Goal: Communication & Community: Answer question/provide support

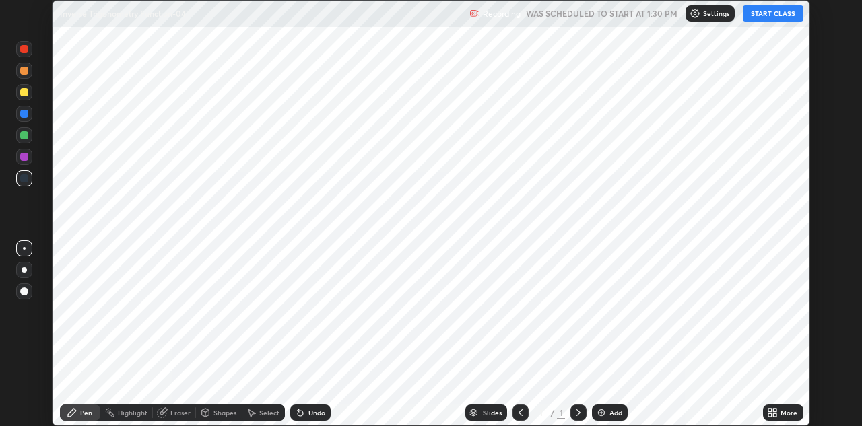
scroll to position [426, 862]
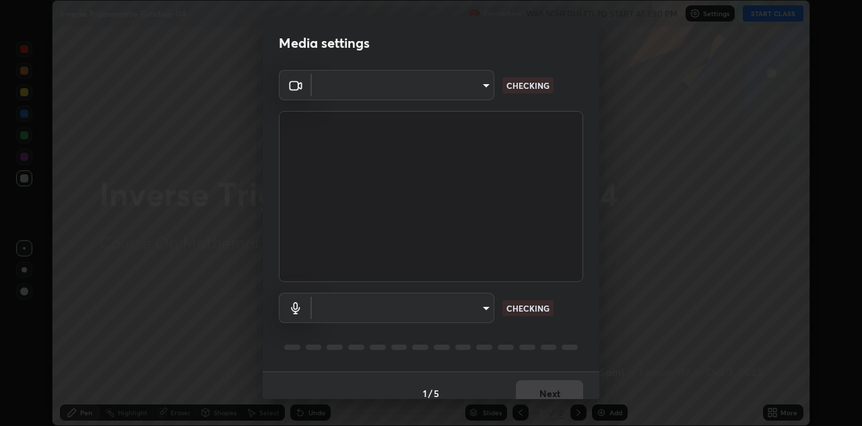
type input "6dd7f26dd43dc758996b1cf006e2949f7a02bee9d132d5f3f41e5eef0e7c266f"
click at [481, 315] on body "Erase all Inverse Trigonometry Function-04 Recording WAS SCHEDULED TO START AT …" at bounding box center [431, 213] width 862 height 426
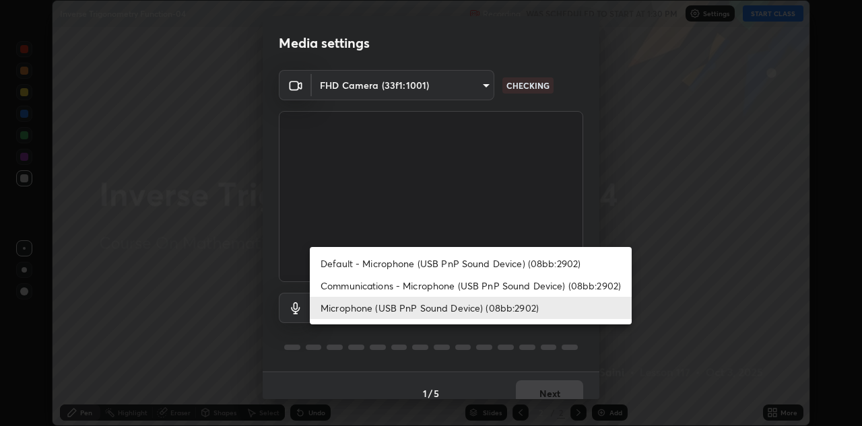
click at [424, 286] on li "Communications - Microphone (USB PnP Sound Device) (08bb:2902)" at bounding box center [471, 286] width 322 height 22
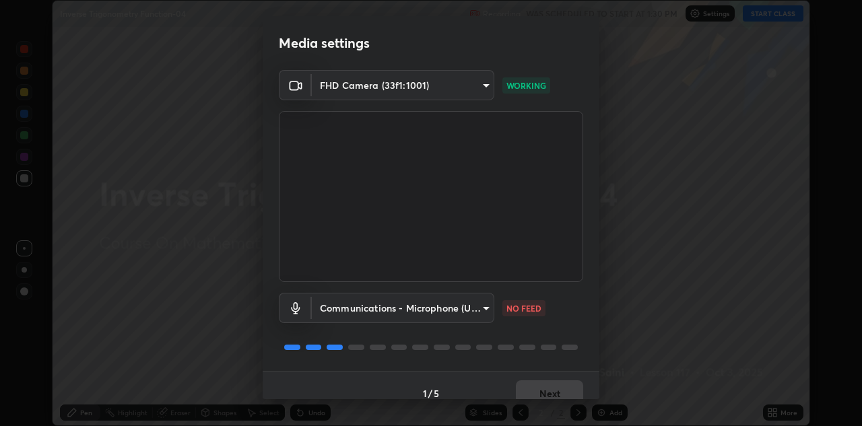
click at [470, 310] on body "Erase all Inverse Trigonometry Function-04 Recording WAS SCHEDULED TO START AT …" at bounding box center [431, 213] width 862 height 426
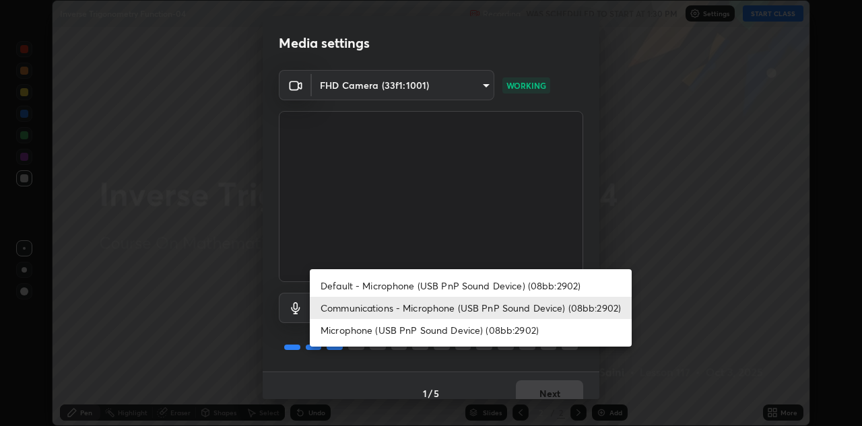
click at [448, 331] on li "Microphone (USB PnP Sound Device) (08bb:2902)" at bounding box center [471, 330] width 322 height 22
type input "a07e0359a085a1bc4cc679dbd60ce8037715fa18570e4c09fc2009039dcf4ab1"
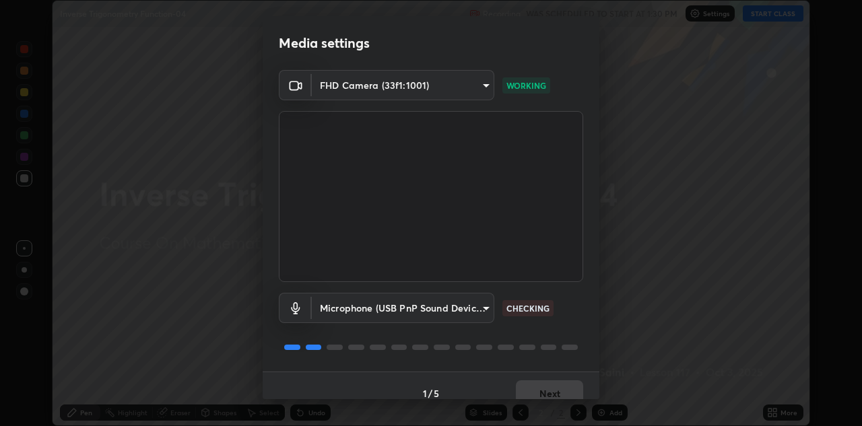
scroll to position [15, 0]
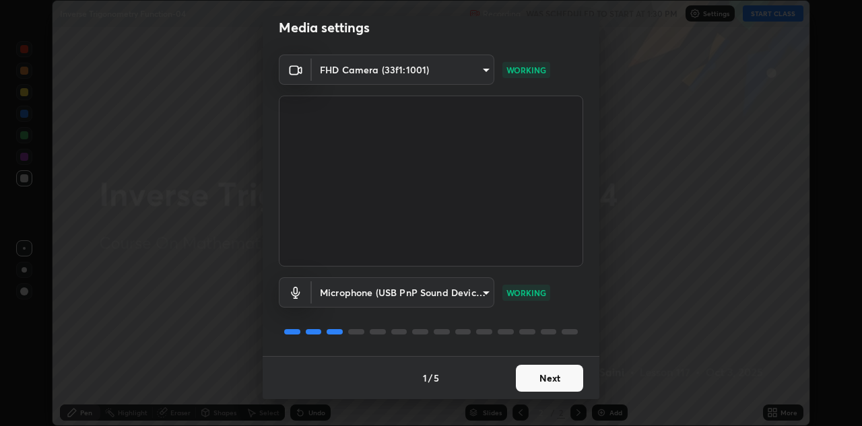
click at [531, 377] on button "Next" at bounding box center [549, 378] width 67 height 27
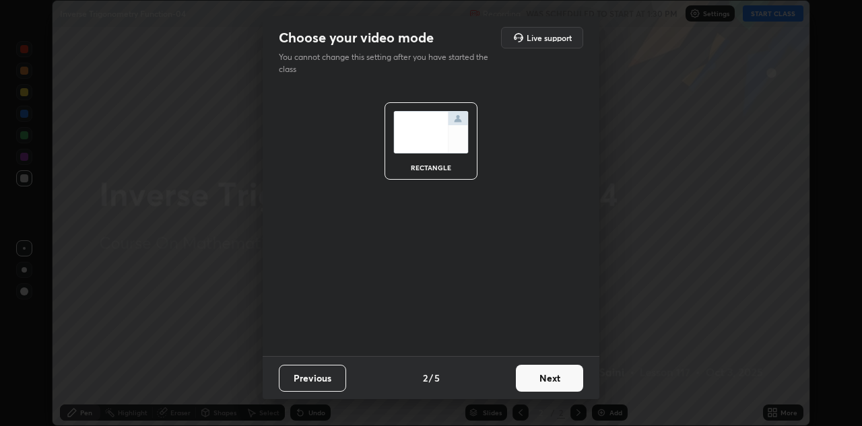
scroll to position [0, 0]
click at [538, 384] on button "Next" at bounding box center [549, 378] width 67 height 27
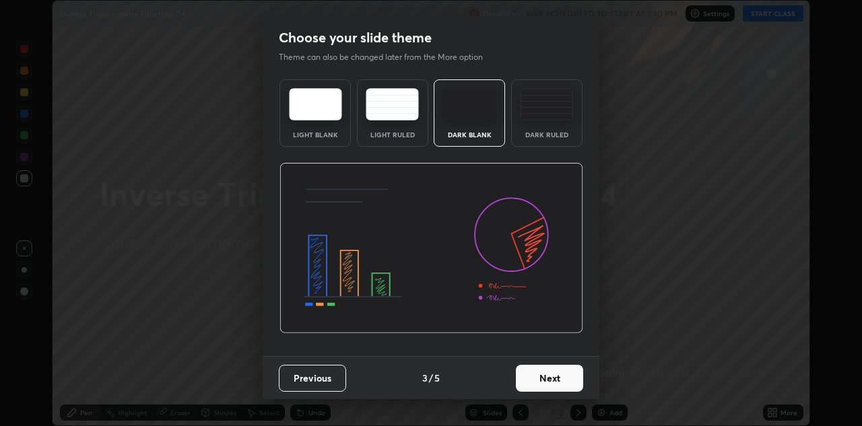
click at [559, 381] on button "Next" at bounding box center [549, 378] width 67 height 27
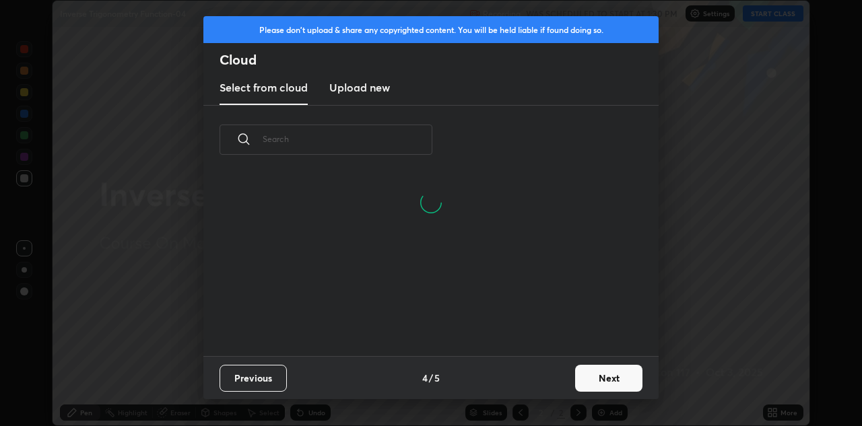
click at [578, 377] on button "Next" at bounding box center [608, 378] width 67 height 27
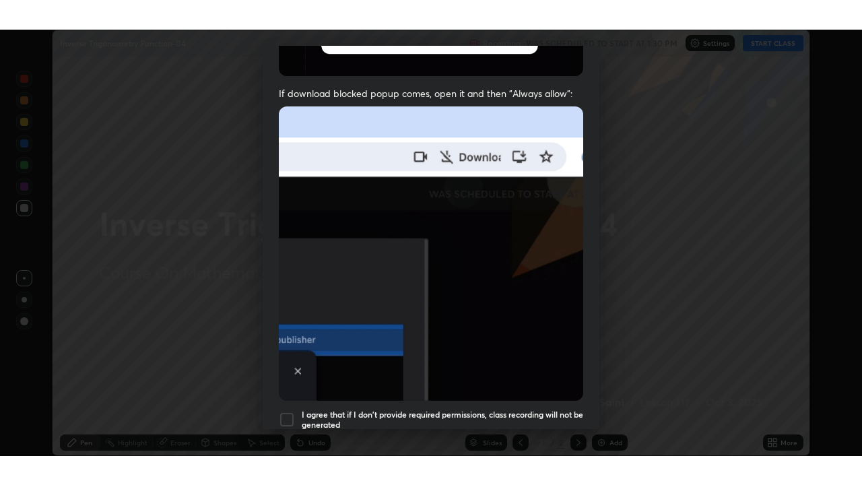
scroll to position [290, 0]
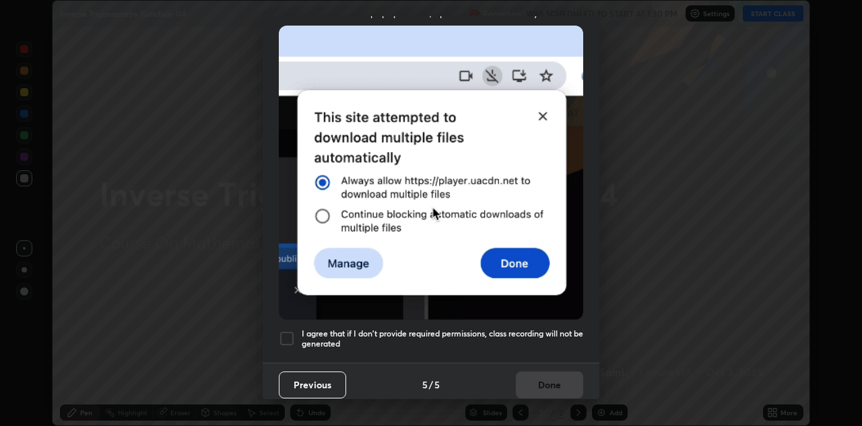
click at [514, 330] on h5 "I agree that if I don't provide required permissions, class recording will not …" at bounding box center [443, 339] width 282 height 21
click at [536, 377] on button "Done" at bounding box center [549, 385] width 67 height 27
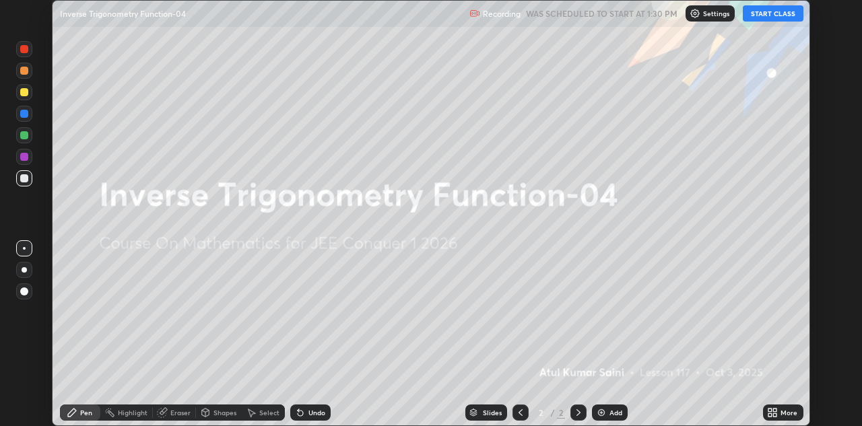
click at [770, 415] on icon at bounding box center [770, 415] width 3 height 3
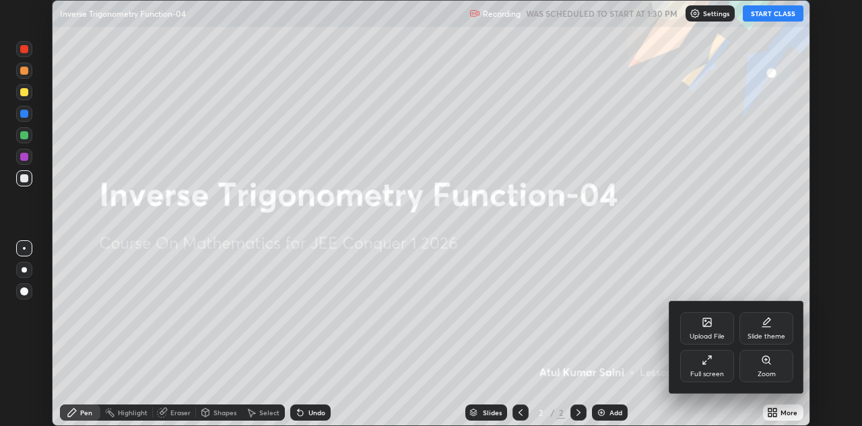
click at [696, 373] on div "Full screen" at bounding box center [707, 374] width 34 height 7
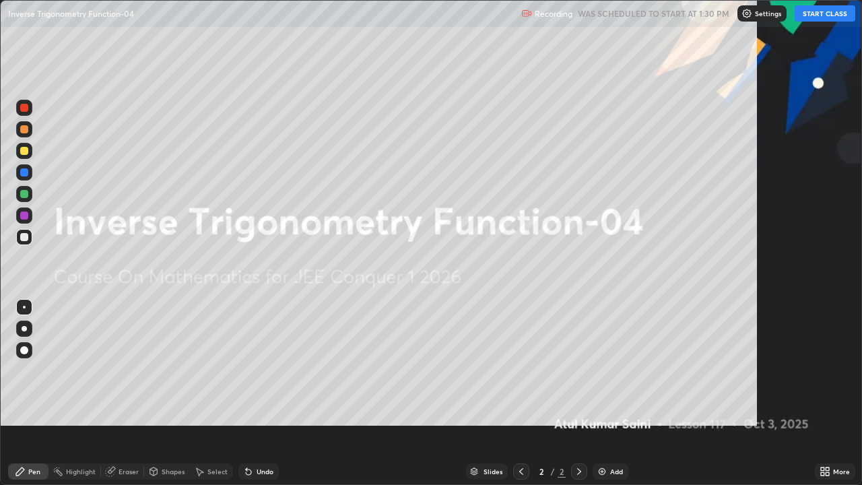
scroll to position [485, 862]
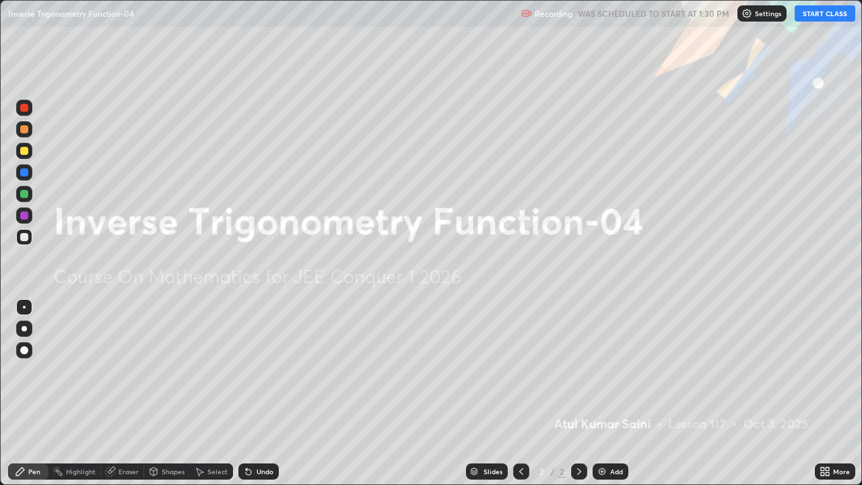
click at [820, 14] on button "START CLASS" at bounding box center [825, 13] width 61 height 16
click at [610, 426] on div "Add" at bounding box center [616, 471] width 13 height 7
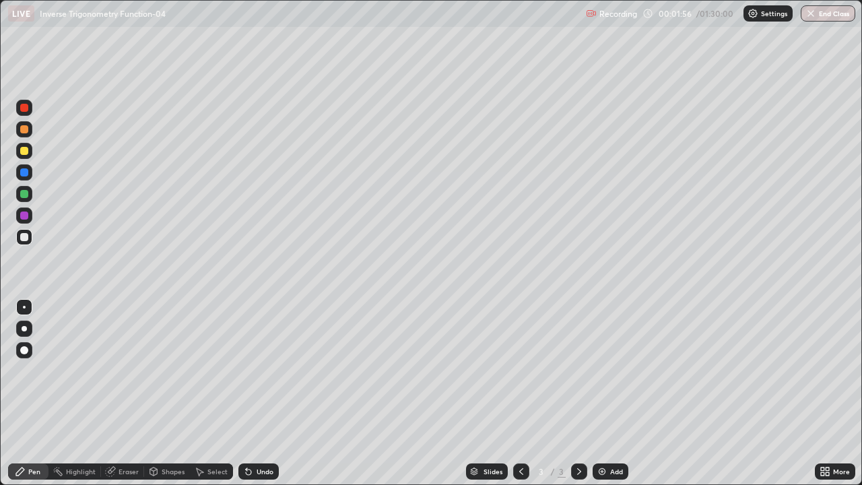
click at [24, 195] on div at bounding box center [24, 194] width 8 height 8
click at [26, 239] on div at bounding box center [24, 237] width 8 height 8
click at [26, 218] on div at bounding box center [24, 216] width 8 height 8
click at [254, 426] on div "Undo" at bounding box center [258, 471] width 40 height 16
click at [259, 426] on div "Undo" at bounding box center [265, 471] width 17 height 7
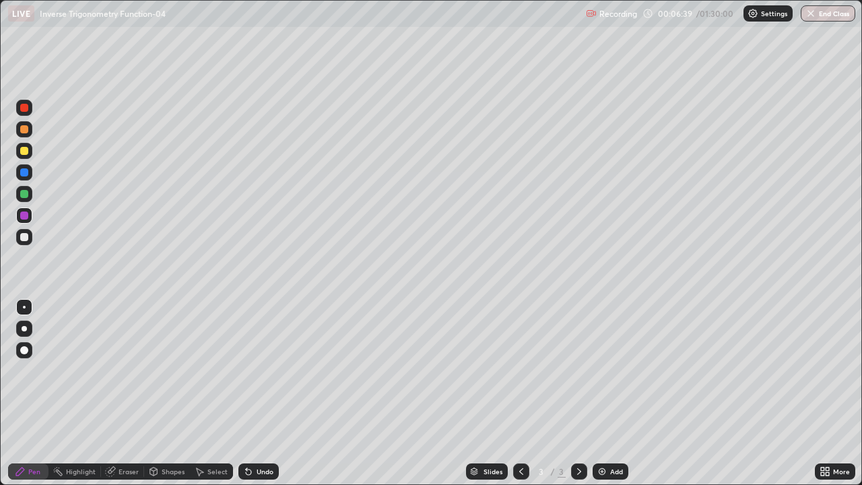
click at [262, 426] on div "Undo" at bounding box center [265, 471] width 17 height 7
click at [264, 426] on div "Undo" at bounding box center [265, 471] width 17 height 7
click at [117, 426] on div "Eraser" at bounding box center [122, 471] width 43 height 16
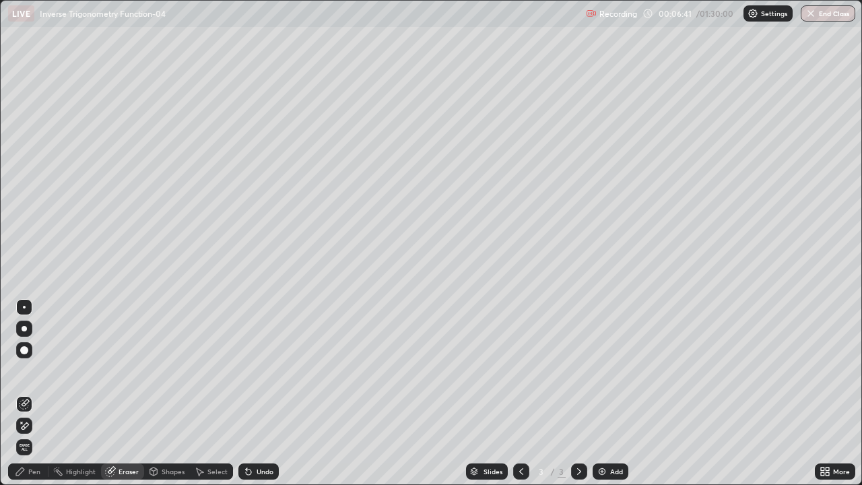
click at [28, 425] on icon at bounding box center [25, 425] width 7 height 7
click at [33, 426] on div "Pen" at bounding box center [34, 471] width 12 height 7
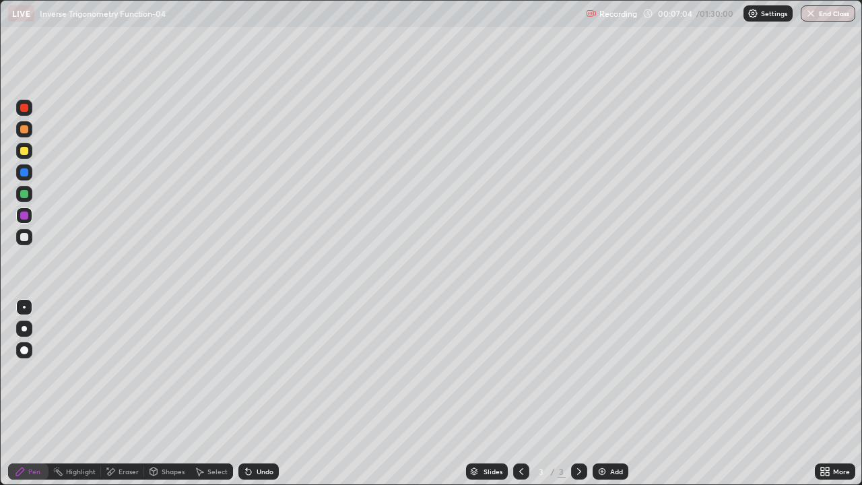
click at [267, 426] on div "Undo" at bounding box center [258, 471] width 40 height 16
click at [129, 426] on div "Eraser" at bounding box center [122, 471] width 43 height 16
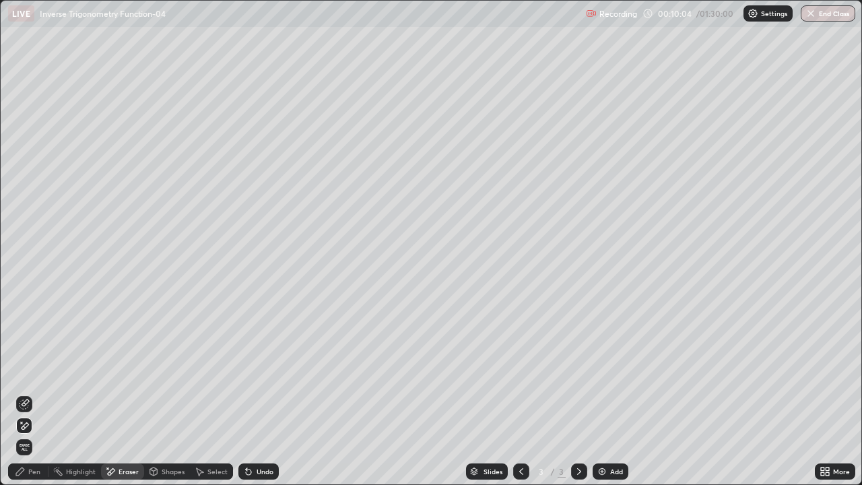
click at [30, 426] on div "Pen" at bounding box center [34, 471] width 12 height 7
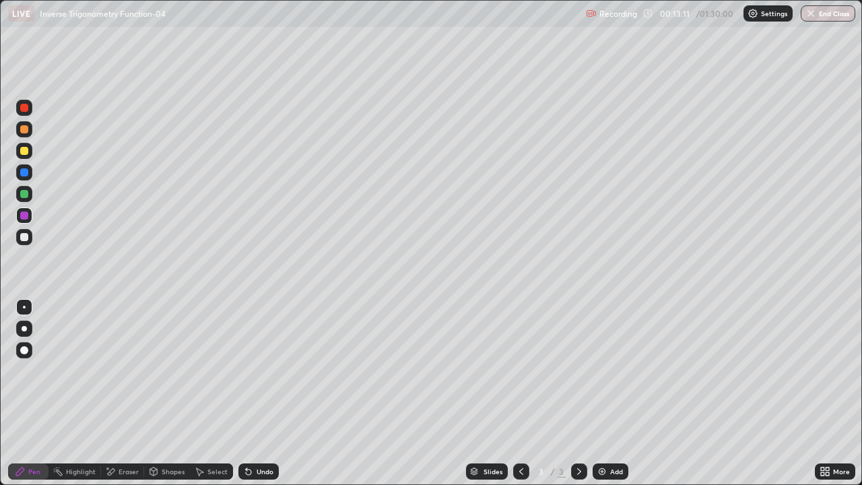
click at [615, 426] on div "Add" at bounding box center [611, 471] width 36 height 16
click at [522, 426] on icon at bounding box center [521, 471] width 11 height 11
click at [578, 426] on icon at bounding box center [579, 471] width 11 height 11
click at [520, 426] on icon at bounding box center [521, 471] width 11 height 11
click at [579, 426] on icon at bounding box center [579, 471] width 11 height 11
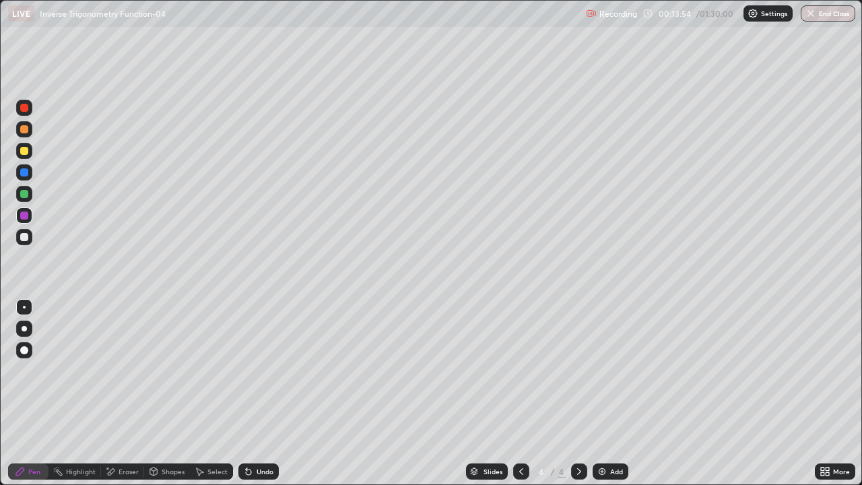
click at [258, 426] on div "Undo" at bounding box center [265, 471] width 17 height 7
click at [520, 426] on icon at bounding box center [521, 471] width 11 height 11
click at [586, 426] on div at bounding box center [579, 471] width 16 height 16
click at [222, 426] on div "Select" at bounding box center [211, 471] width 43 height 16
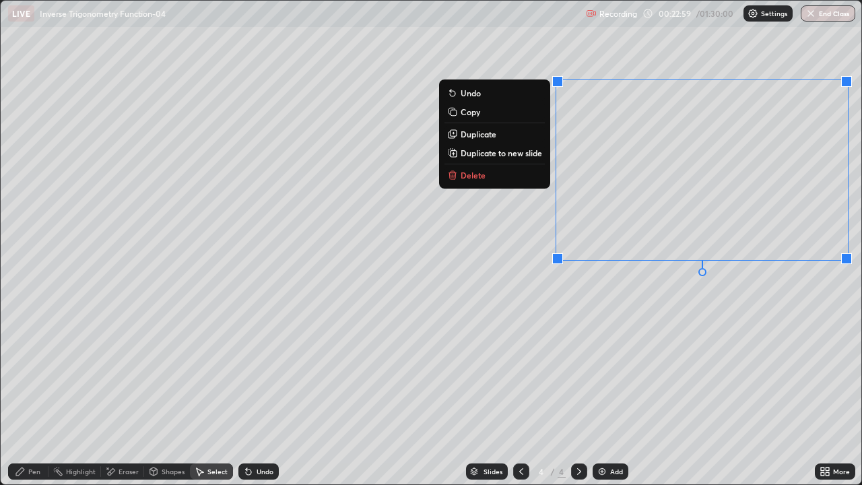
click at [472, 112] on p "Copy" at bounding box center [471, 111] width 20 height 11
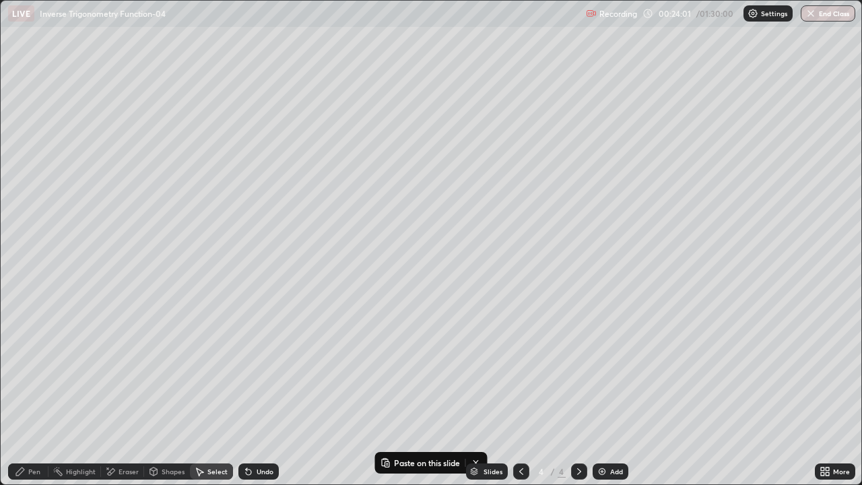
click at [608, 426] on div "Add" at bounding box center [611, 471] width 36 height 16
click at [105, 98] on p "Paste here" at bounding box center [118, 101] width 40 height 11
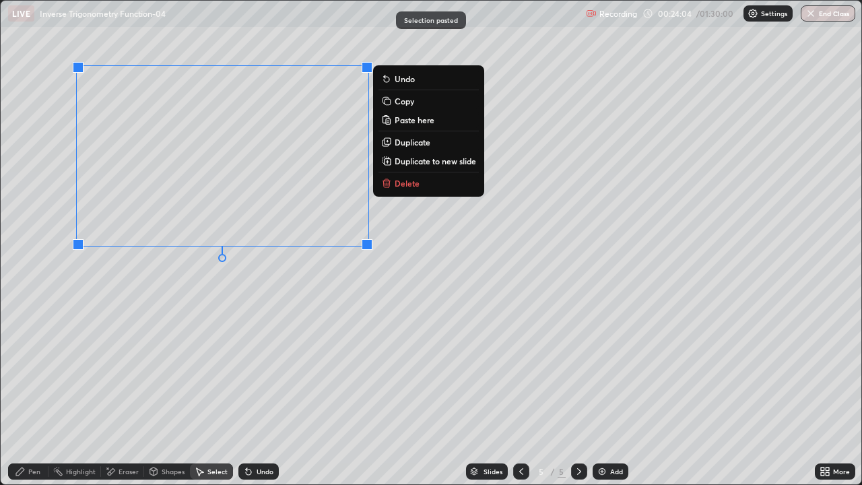
click at [149, 236] on div "0 ° Undo Copy Paste here Duplicate Duplicate to new slide Delete" at bounding box center [431, 243] width 861 height 484
click at [115, 343] on div "0 ° Undo Copy Paste here Duplicate Duplicate to new slide Delete" at bounding box center [431, 243] width 861 height 484
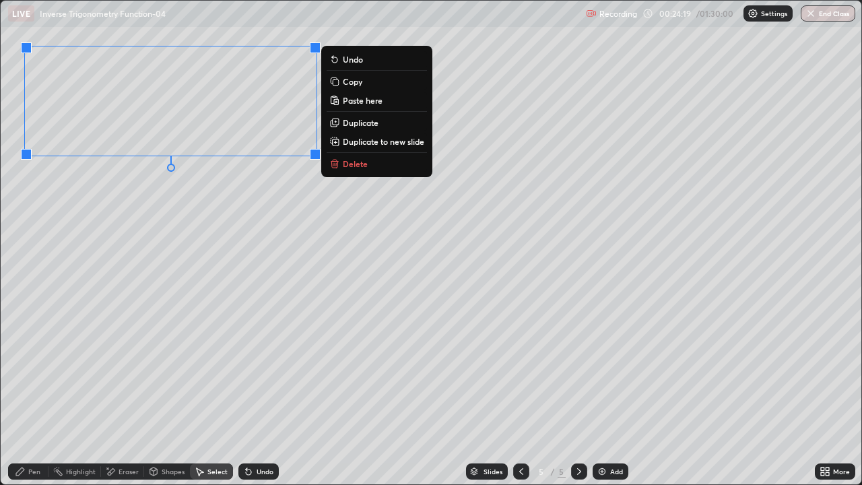
click at [36, 426] on div "Pen" at bounding box center [34, 471] width 12 height 7
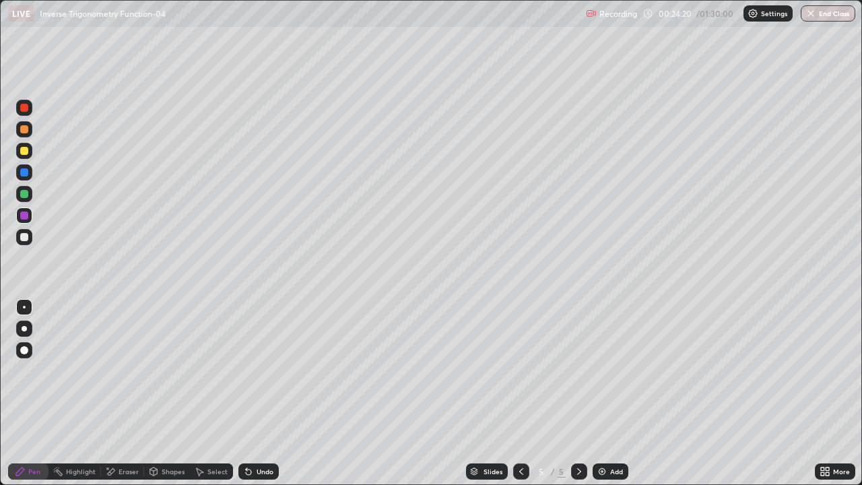
click at [125, 426] on div "Eraser" at bounding box center [129, 471] width 20 height 7
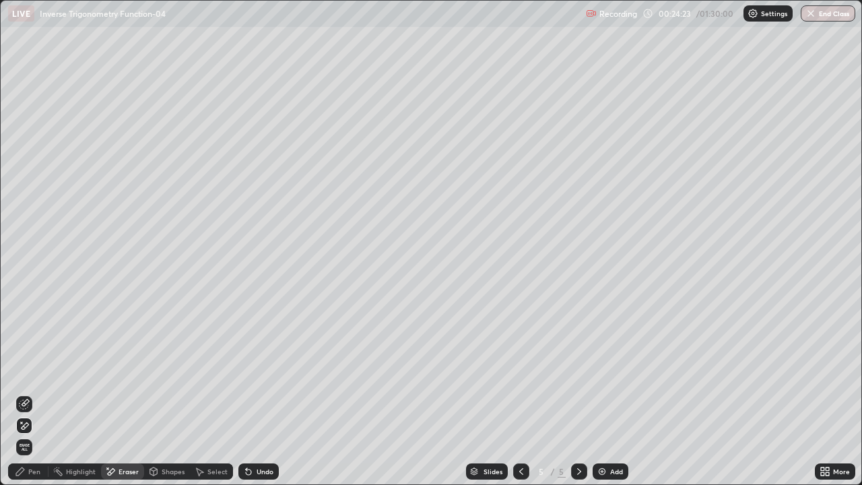
click at [36, 426] on div "Pen" at bounding box center [34, 471] width 12 height 7
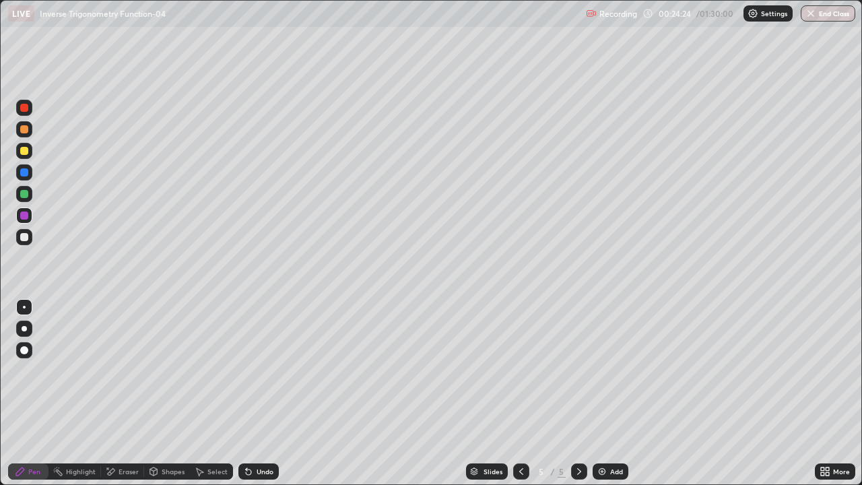
click at [25, 237] on div at bounding box center [24, 237] width 8 height 8
click at [127, 426] on div "Eraser" at bounding box center [129, 471] width 20 height 7
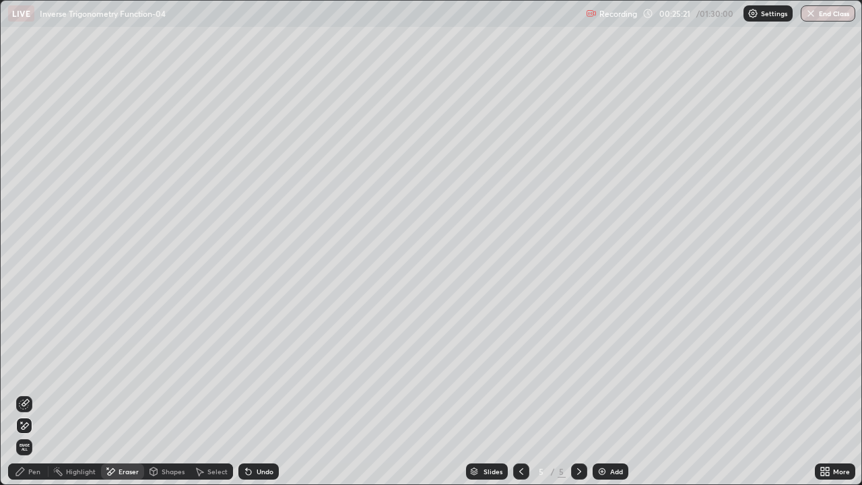
click at [38, 426] on div "Pen" at bounding box center [34, 471] width 12 height 7
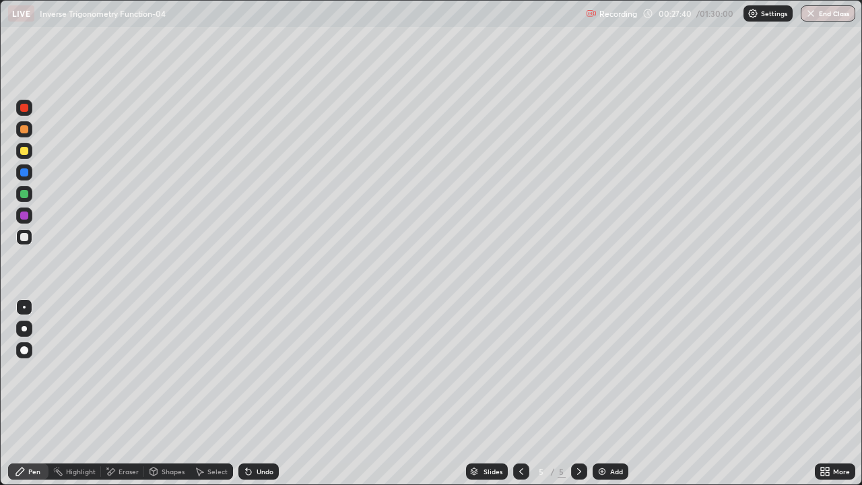
click at [126, 426] on div "Eraser" at bounding box center [129, 471] width 20 height 7
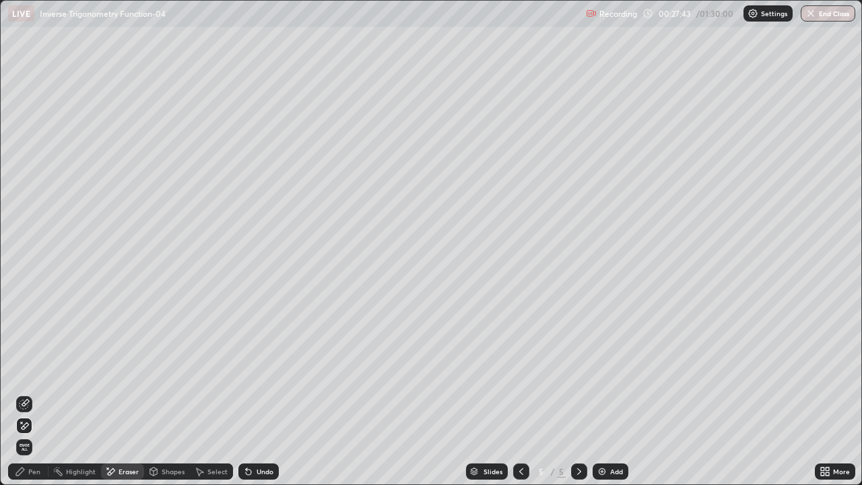
click at [32, 426] on div "Pen" at bounding box center [34, 471] width 12 height 7
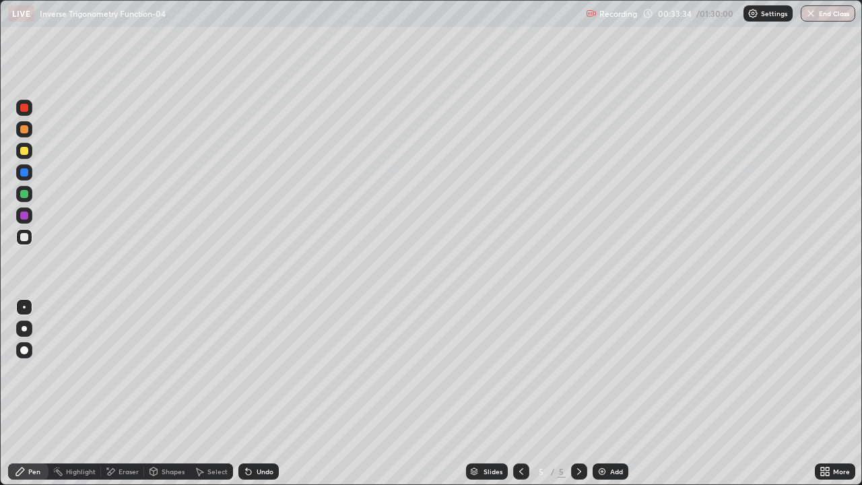
click at [610, 426] on div "Add" at bounding box center [616, 471] width 13 height 7
click at [252, 426] on div "Undo" at bounding box center [258, 471] width 40 height 16
click at [126, 426] on div "Eraser" at bounding box center [129, 471] width 20 height 7
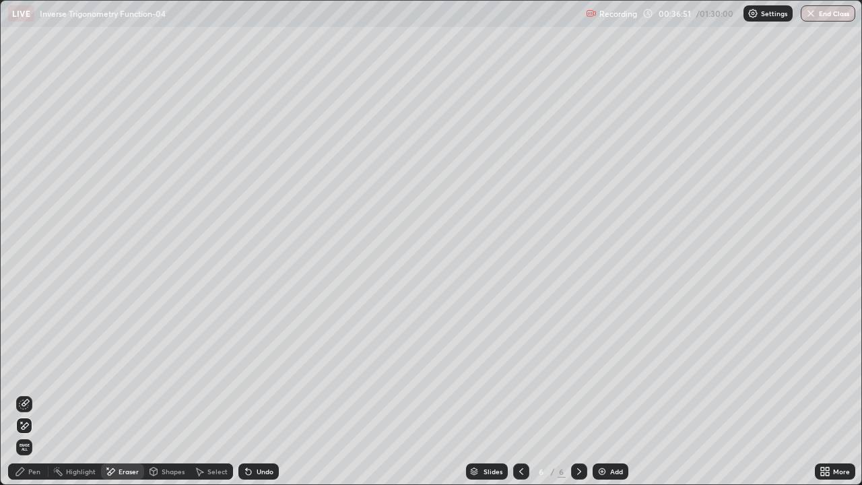
click at [29, 426] on div "Pen" at bounding box center [28, 471] width 40 height 16
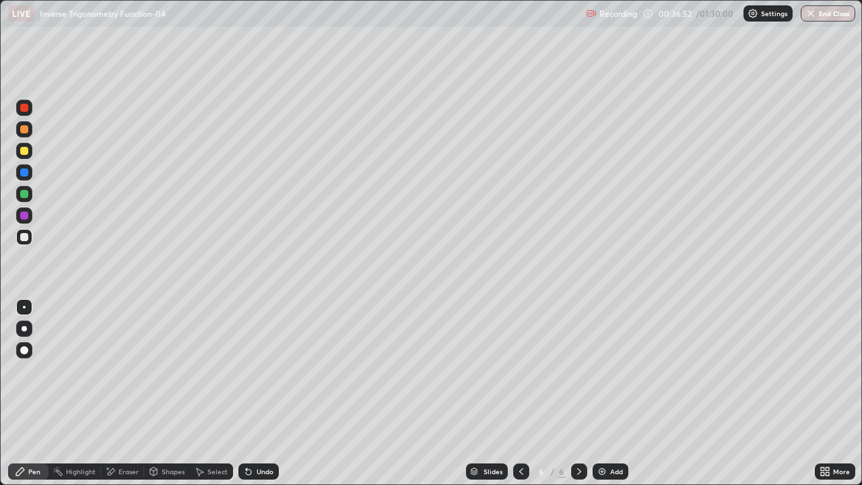
click at [22, 193] on div at bounding box center [24, 194] width 8 height 8
click at [520, 426] on icon at bounding box center [521, 471] width 11 height 11
click at [578, 426] on icon at bounding box center [579, 471] width 11 height 11
click at [267, 426] on div "Undo" at bounding box center [258, 471] width 40 height 16
click at [213, 426] on div "Select" at bounding box center [217, 471] width 20 height 7
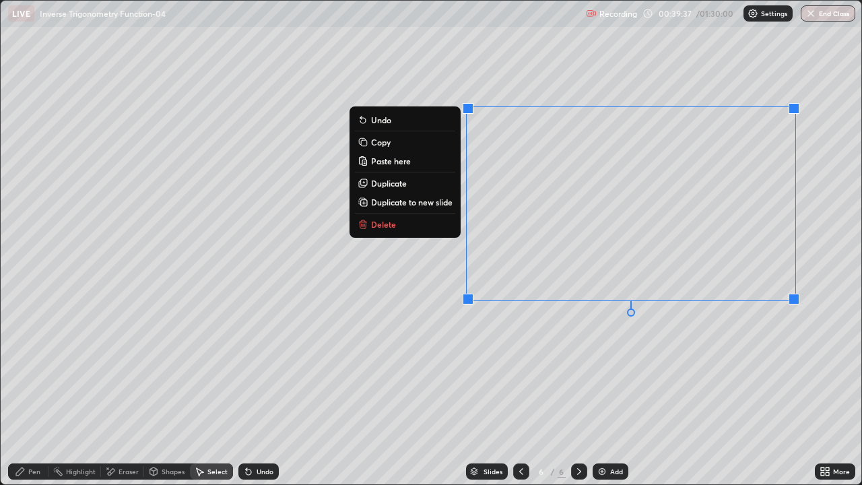
click at [379, 142] on p "Copy" at bounding box center [381, 142] width 20 height 11
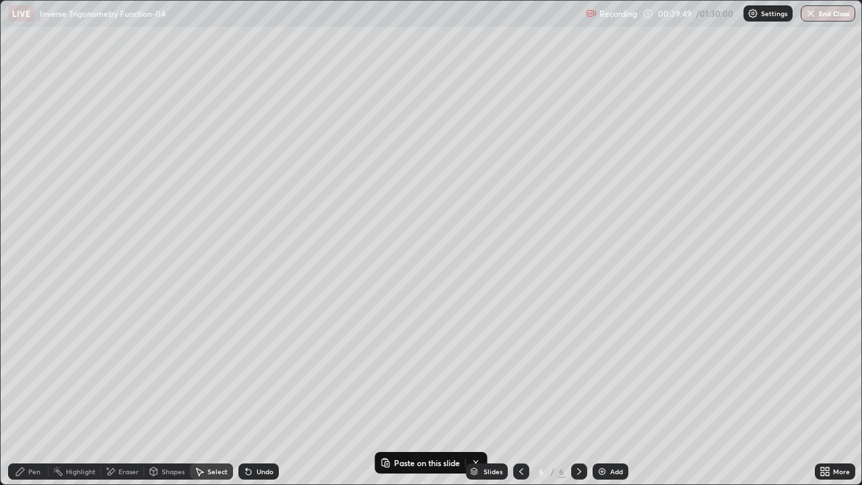
click at [742, 265] on div "0 ° Undo Copy Paste here Duplicate Duplicate to new slide Delete" at bounding box center [431, 243] width 861 height 484
click at [745, 269] on div "0 ° Undo Copy Paste here Duplicate Duplicate to new slide Delete" at bounding box center [431, 243] width 861 height 484
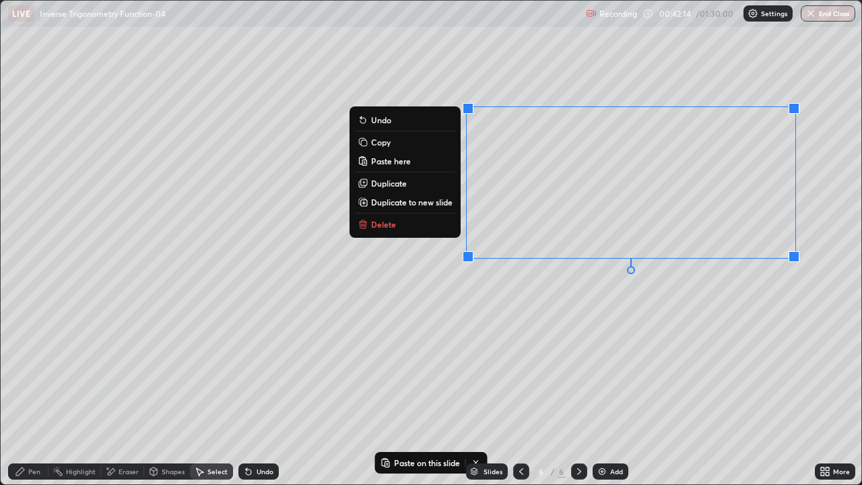
click at [442, 290] on div "0 ° Undo Copy Paste here Duplicate Duplicate to new slide Delete" at bounding box center [431, 243] width 861 height 484
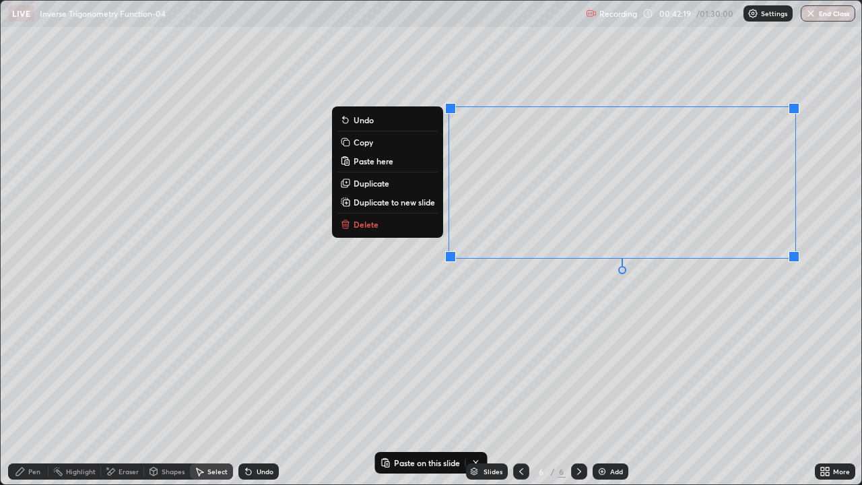
click at [360, 145] on p "Copy" at bounding box center [364, 142] width 20 height 11
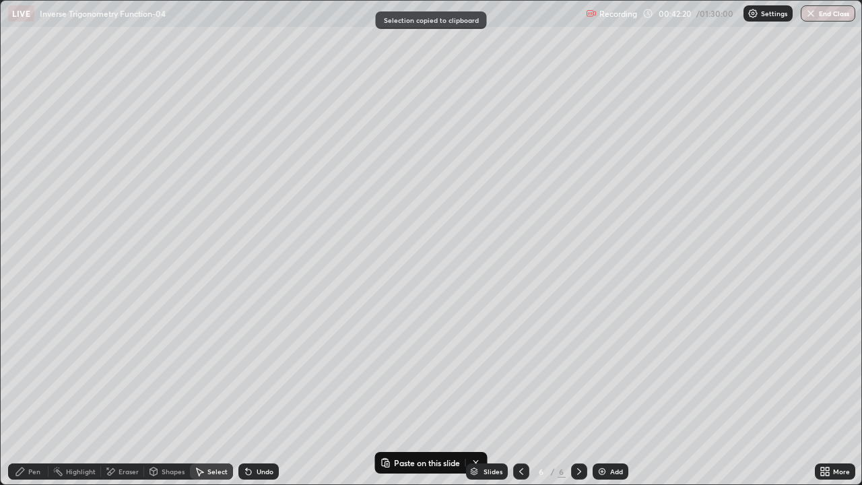
click at [610, 426] on div "Add" at bounding box center [611, 471] width 36 height 16
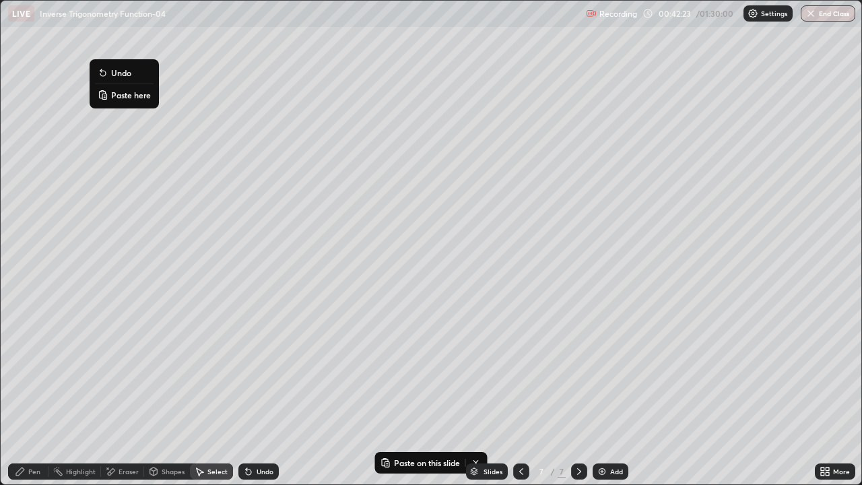
click at [119, 95] on p "Paste here" at bounding box center [131, 95] width 40 height 11
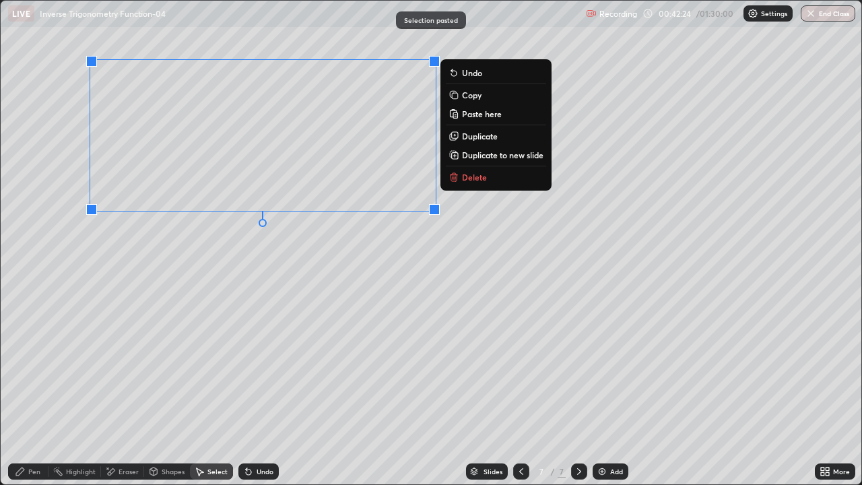
click at [135, 247] on div "0 ° Undo Copy Paste here Duplicate Duplicate to new slide Delete" at bounding box center [431, 243] width 861 height 484
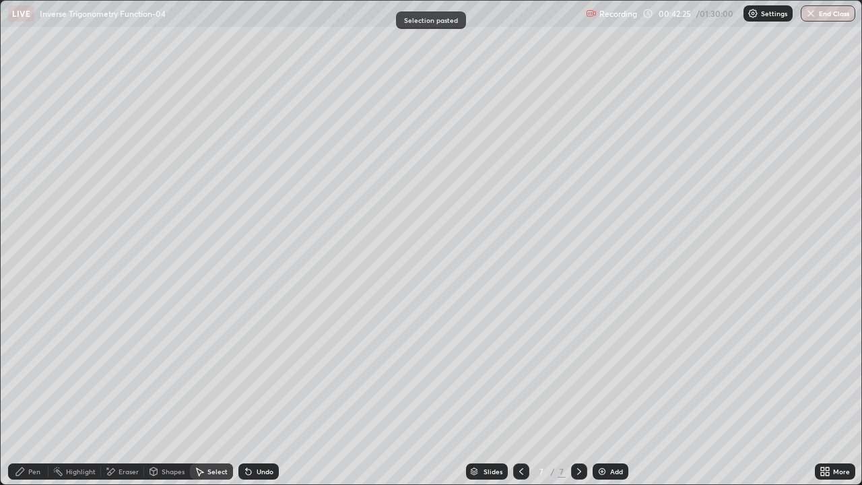
click at [38, 426] on div "Pen" at bounding box center [34, 471] width 12 height 7
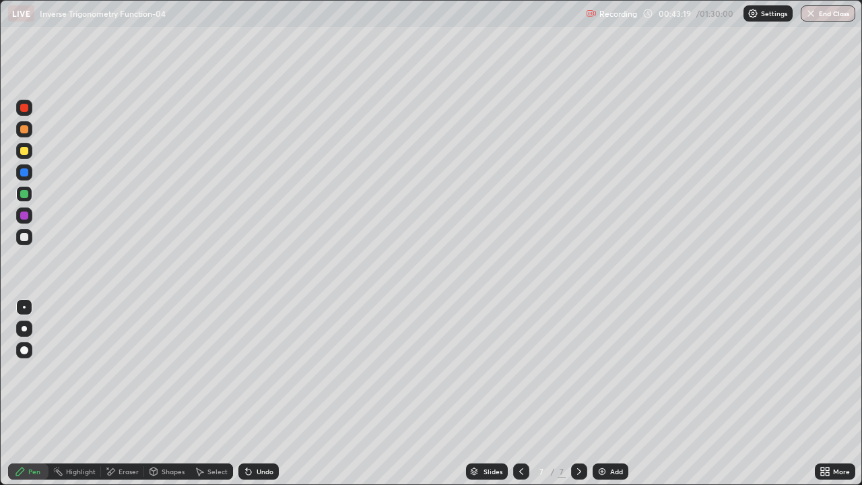
click at [257, 426] on div "Undo" at bounding box center [265, 471] width 17 height 7
click at [270, 426] on div "Undo" at bounding box center [265, 471] width 17 height 7
click at [264, 426] on div "Undo" at bounding box center [265, 471] width 17 height 7
click at [262, 426] on div "Undo" at bounding box center [265, 471] width 17 height 7
click at [613, 426] on div "Add" at bounding box center [616, 471] width 13 height 7
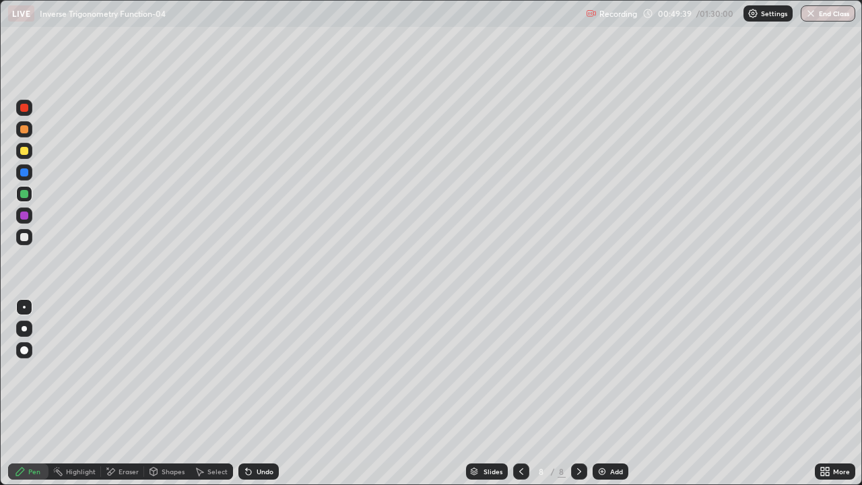
click at [24, 154] on div at bounding box center [24, 151] width 8 height 8
click at [611, 426] on div "Add" at bounding box center [616, 471] width 13 height 7
click at [248, 426] on icon at bounding box center [248, 472] width 5 height 5
click at [125, 426] on div "Eraser" at bounding box center [129, 471] width 20 height 7
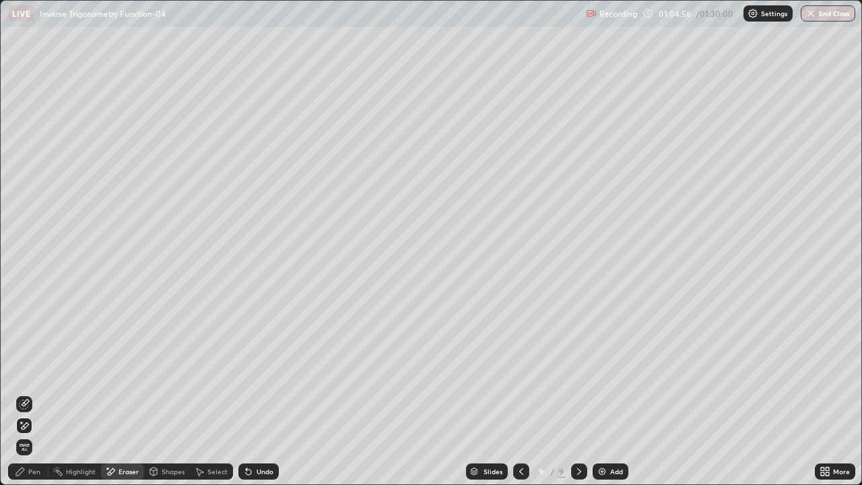
click at [32, 426] on div "Pen" at bounding box center [28, 471] width 40 height 16
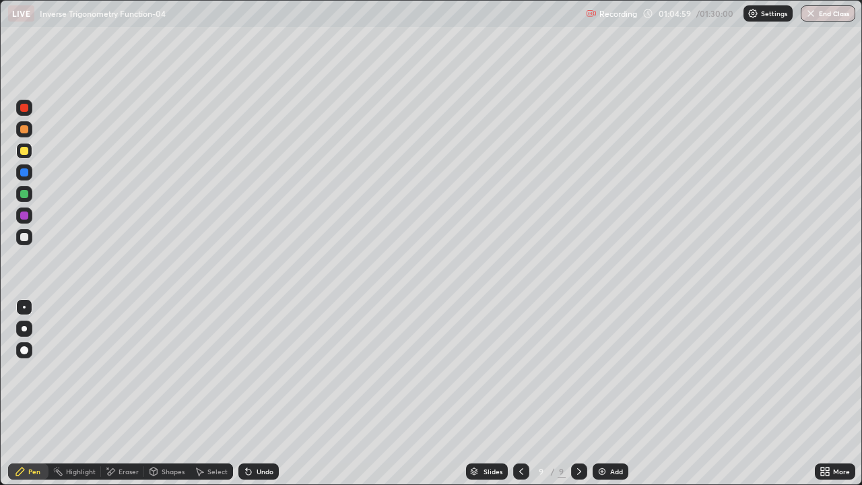
click at [520, 426] on icon at bounding box center [521, 471] width 11 height 11
click at [578, 426] on icon at bounding box center [579, 471] width 11 height 11
click at [604, 426] on img at bounding box center [602, 471] width 11 height 11
click at [27, 195] on div at bounding box center [24, 194] width 8 height 8
click at [127, 426] on div "Eraser" at bounding box center [129, 471] width 20 height 7
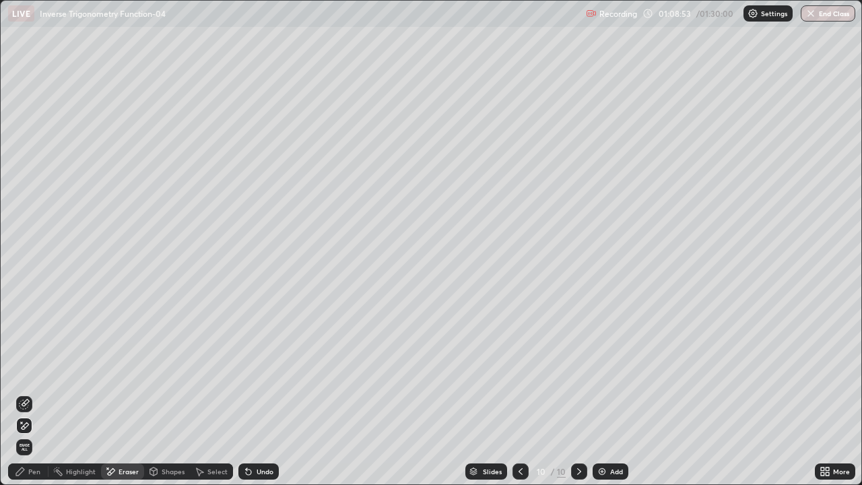
click at [37, 426] on div "Pen" at bounding box center [34, 471] width 12 height 7
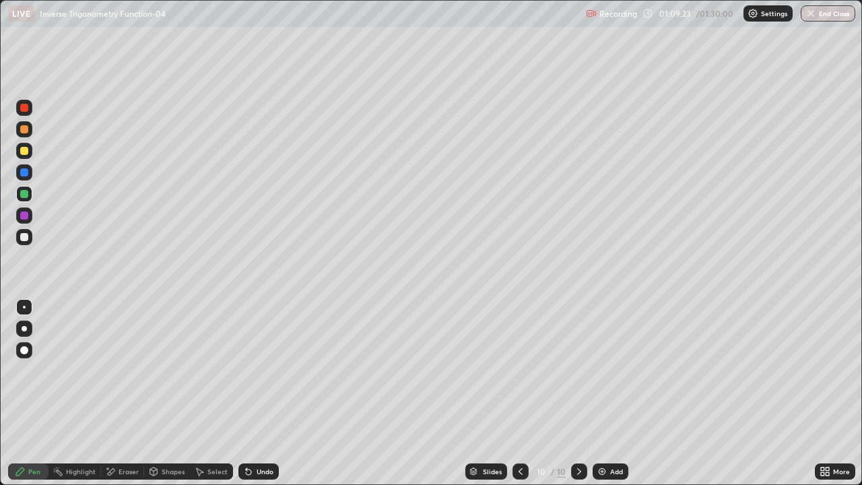
click at [253, 426] on div "Undo" at bounding box center [258, 471] width 40 height 16
click at [616, 426] on div "Add" at bounding box center [611, 471] width 36 height 16
click at [261, 426] on div "Undo" at bounding box center [258, 471] width 40 height 16
click at [257, 426] on div "Undo" at bounding box center [265, 471] width 17 height 7
click at [254, 426] on div "Undo" at bounding box center [258, 471] width 40 height 16
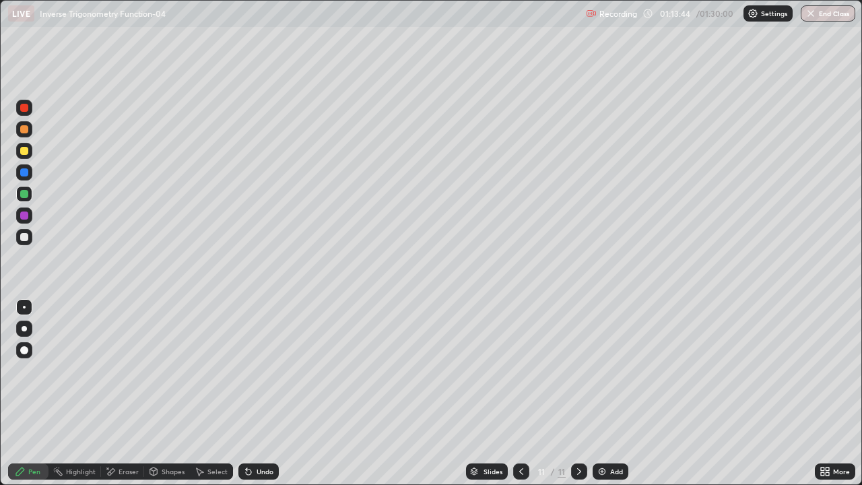
click at [29, 238] on div at bounding box center [24, 237] width 16 height 16
click at [261, 426] on div "Undo" at bounding box center [265, 471] width 17 height 7
click at [259, 426] on div "Undo" at bounding box center [265, 471] width 17 height 7
click at [521, 426] on icon at bounding box center [521, 471] width 4 height 7
click at [517, 426] on div at bounding box center [521, 471] width 16 height 16
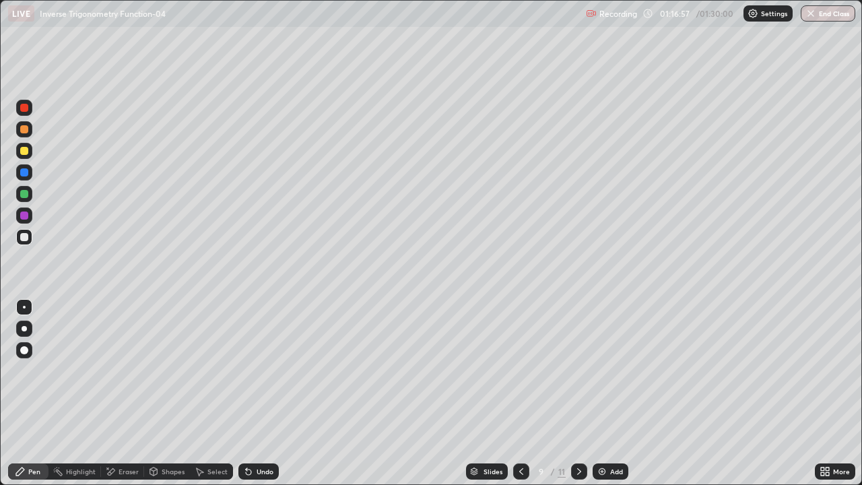
click at [517, 426] on div at bounding box center [521, 471] width 16 height 16
click at [519, 426] on icon at bounding box center [521, 471] width 11 height 11
click at [522, 426] on icon at bounding box center [521, 471] width 11 height 11
click at [525, 426] on icon at bounding box center [521, 471] width 11 height 11
click at [522, 426] on icon at bounding box center [521, 471] width 11 height 11
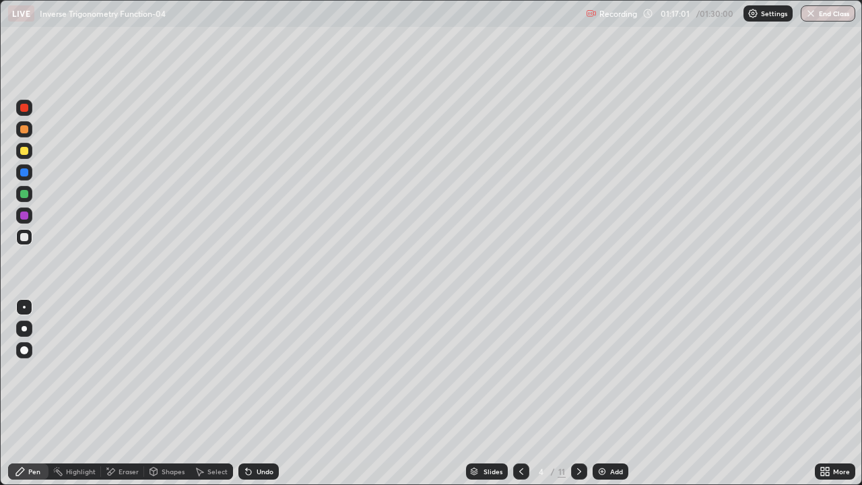
click at [520, 426] on icon at bounding box center [521, 471] width 11 height 11
click at [578, 426] on icon at bounding box center [579, 471] width 11 height 11
click at [583, 426] on div at bounding box center [579, 471] width 16 height 27
click at [577, 426] on div at bounding box center [579, 471] width 16 height 16
click at [518, 426] on icon at bounding box center [521, 471] width 11 height 11
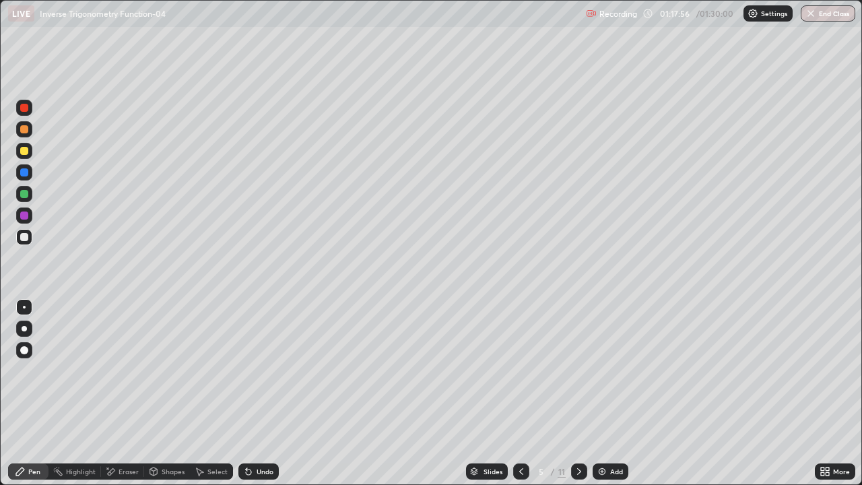
click at [580, 426] on icon at bounding box center [579, 471] width 11 height 11
click at [578, 426] on icon at bounding box center [579, 471] width 11 height 11
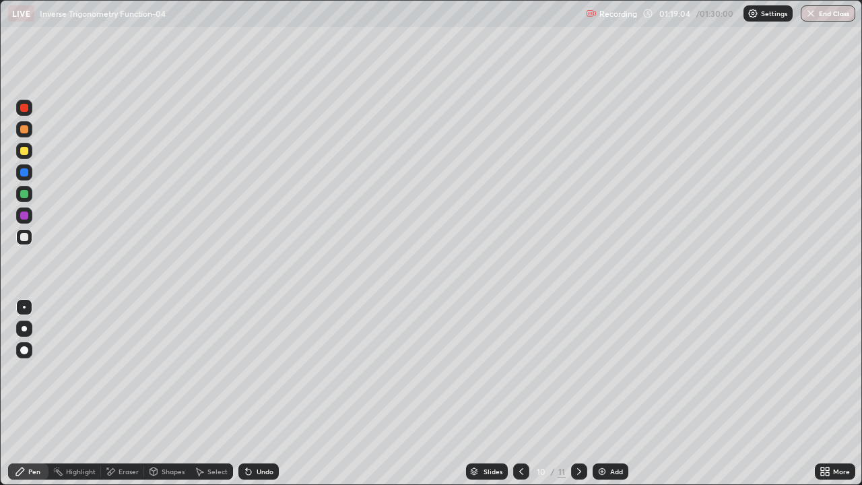
click at [579, 426] on icon at bounding box center [579, 471] width 11 height 11
click at [615, 426] on div "Add" at bounding box center [616, 471] width 13 height 7
click at [29, 216] on div at bounding box center [24, 215] width 16 height 16
click at [267, 426] on div "Undo" at bounding box center [265, 471] width 17 height 7
click at [265, 426] on div "Undo" at bounding box center [258, 471] width 40 height 16
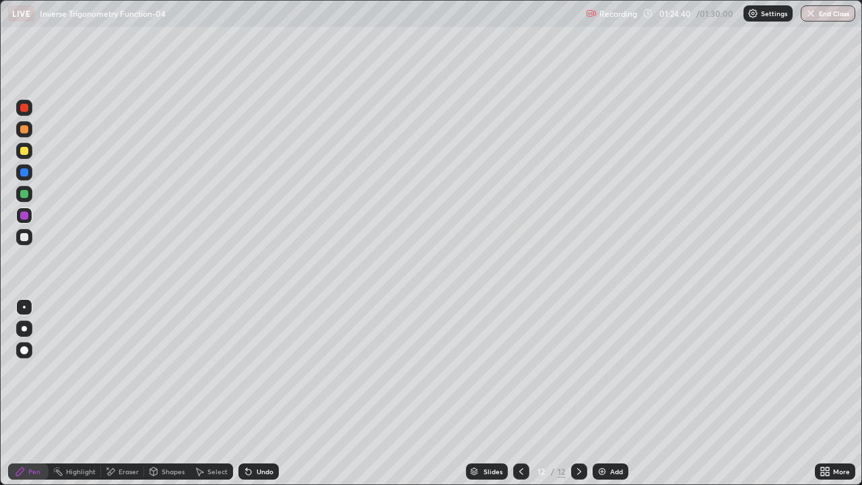
click at [259, 426] on div "Undo" at bounding box center [258, 471] width 40 height 16
click at [125, 426] on div "Eraser" at bounding box center [129, 471] width 20 height 7
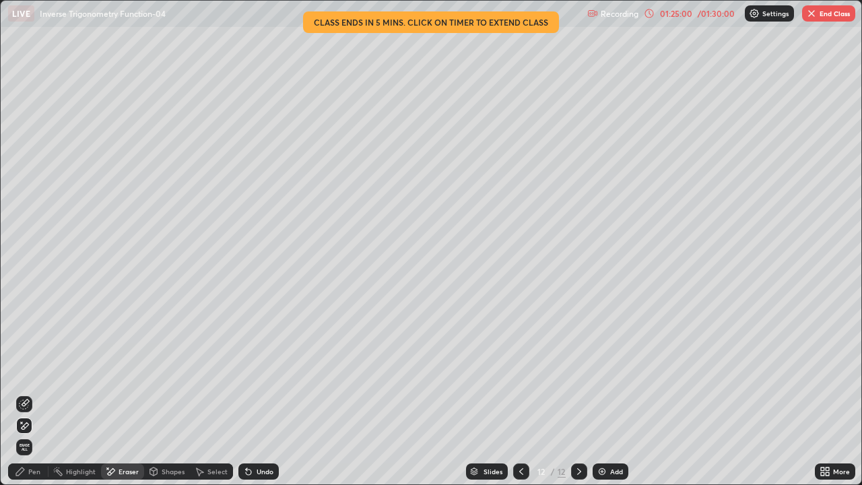
click at [38, 426] on div "Pen" at bounding box center [34, 471] width 12 height 7
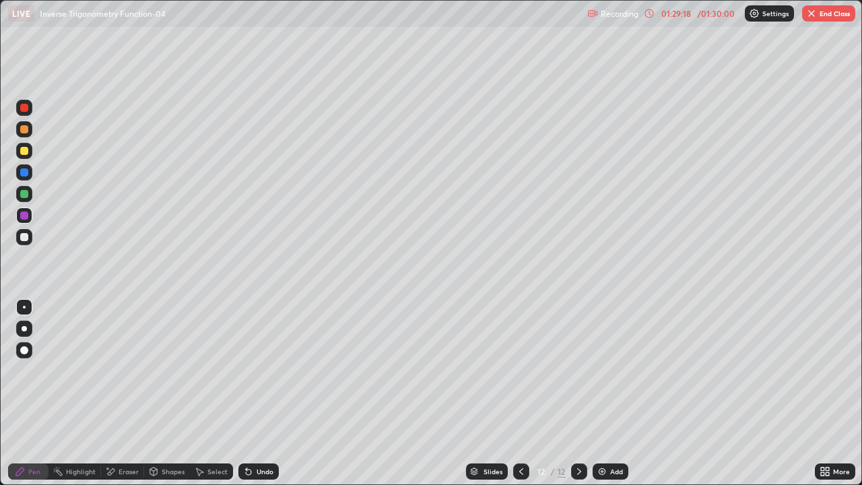
click at [610, 426] on div "Add" at bounding box center [616, 471] width 13 height 7
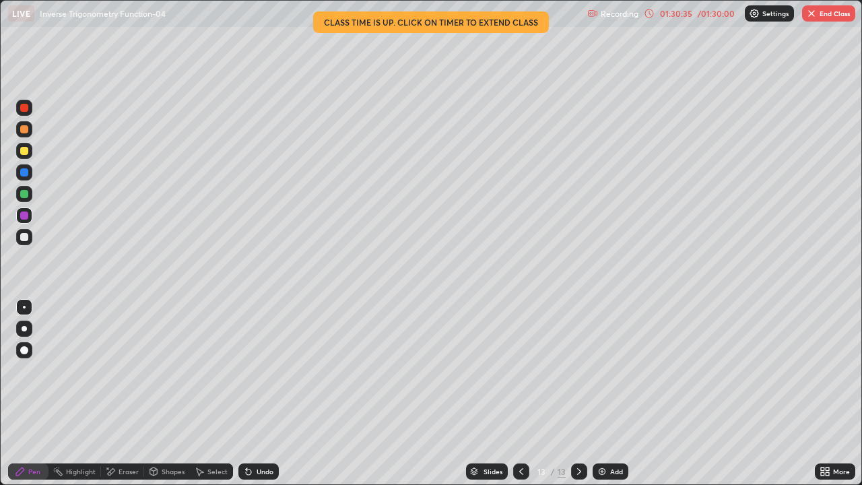
click at [822, 12] on button "End Class" at bounding box center [828, 13] width 53 height 16
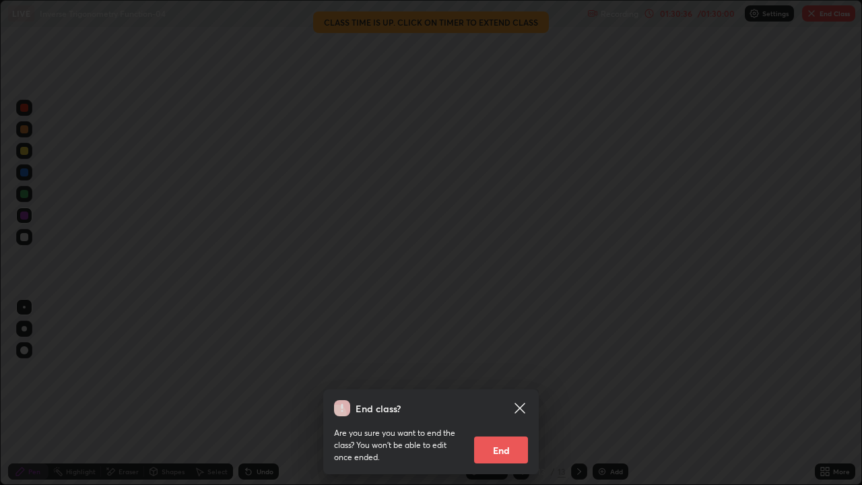
click at [495, 426] on button "End" at bounding box center [501, 450] width 54 height 27
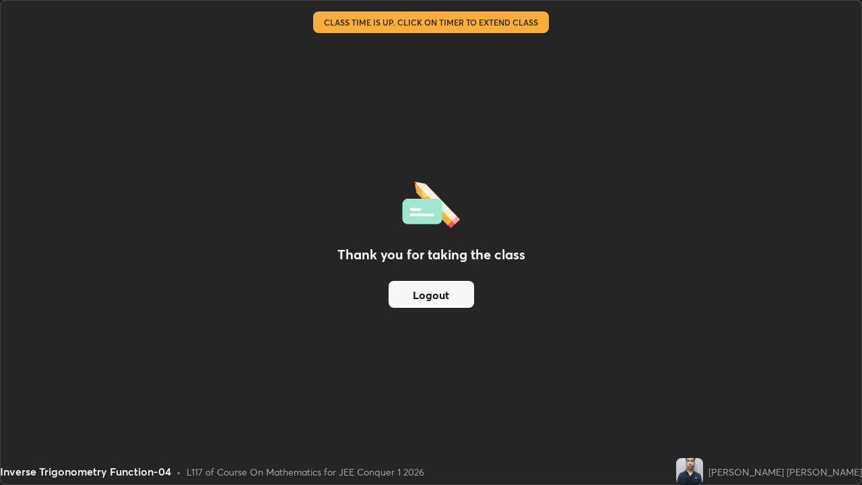
click at [435, 295] on button "Logout" at bounding box center [432, 294] width 86 height 27
click at [432, 288] on button "Logout" at bounding box center [432, 294] width 86 height 27
click at [430, 293] on button "Logout" at bounding box center [432, 294] width 86 height 27
